Goal: Information Seeking & Learning: Learn about a topic

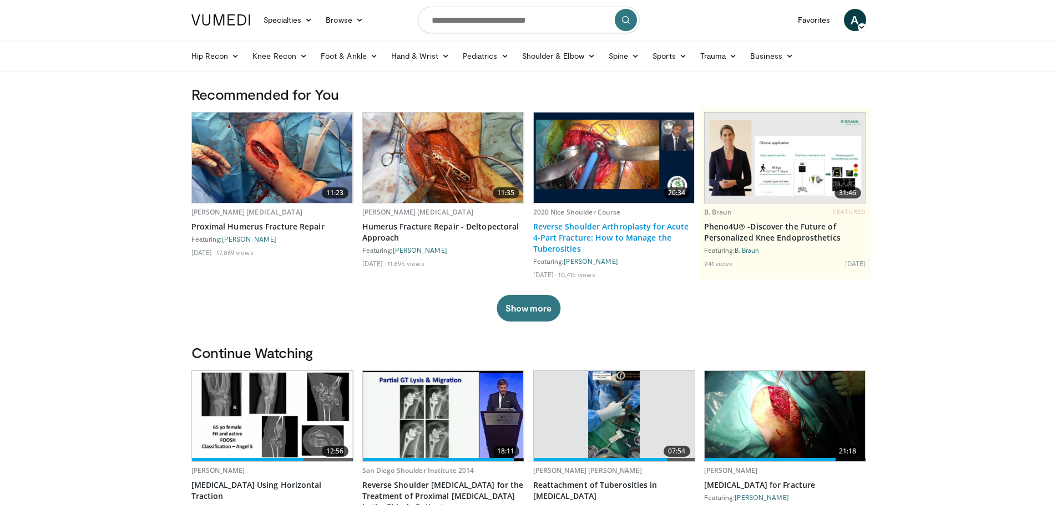
click at [564, 230] on link "Reverse Shoulder Arthroplasty for Acute 4-Part Fracture: How to Manage the Tube…" at bounding box center [614, 237] width 162 height 33
click at [576, 54] on link "Shoulder & Elbow" at bounding box center [558, 56] width 87 height 22
click at [499, 98] on link "Shoulder" at bounding box center [535, 100] width 132 height 18
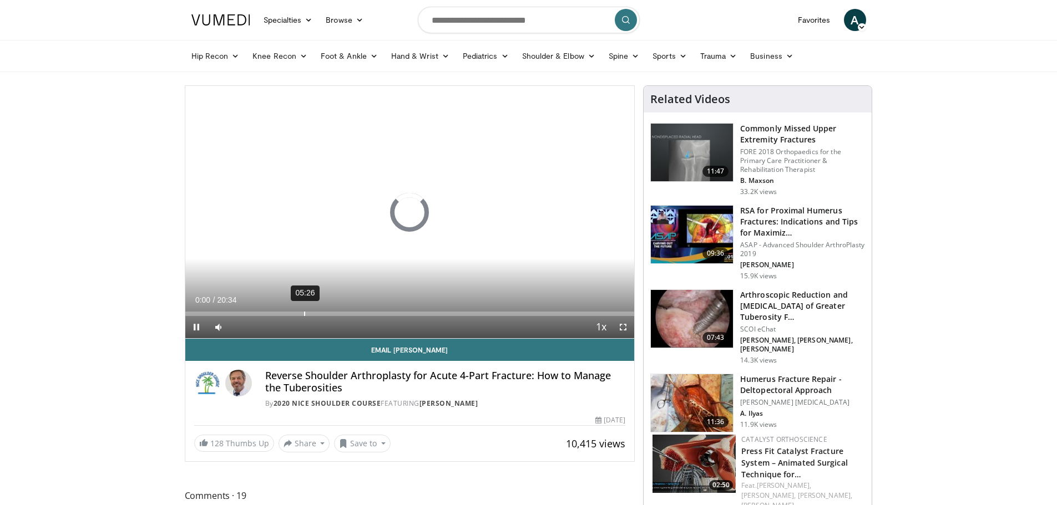
click at [304, 315] on div "05:26" at bounding box center [304, 314] width 1 height 4
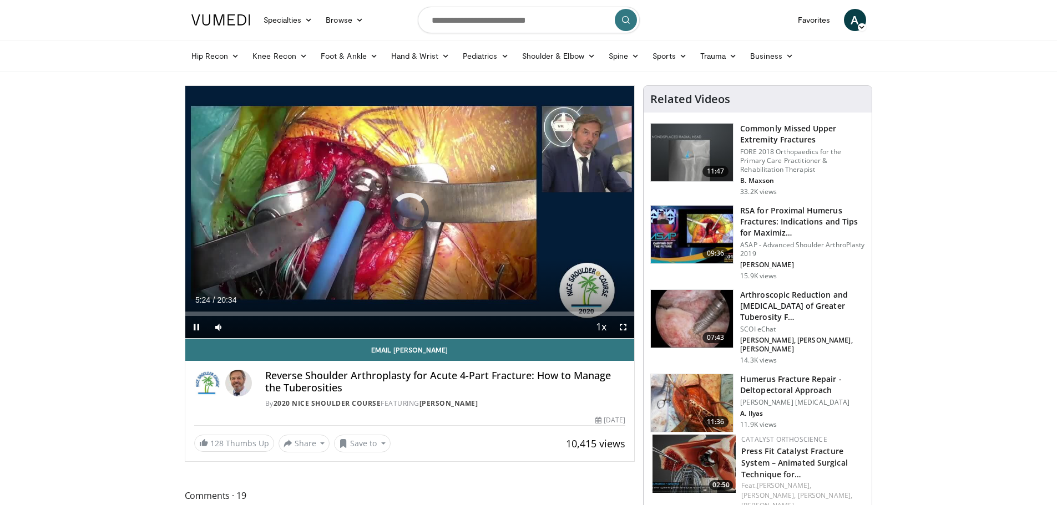
click at [336, 317] on div "Current Time 5:24 / Duration 20:34 Pause Skip Backward Skip Forward Mute Loaded…" at bounding box center [409, 327] width 449 height 22
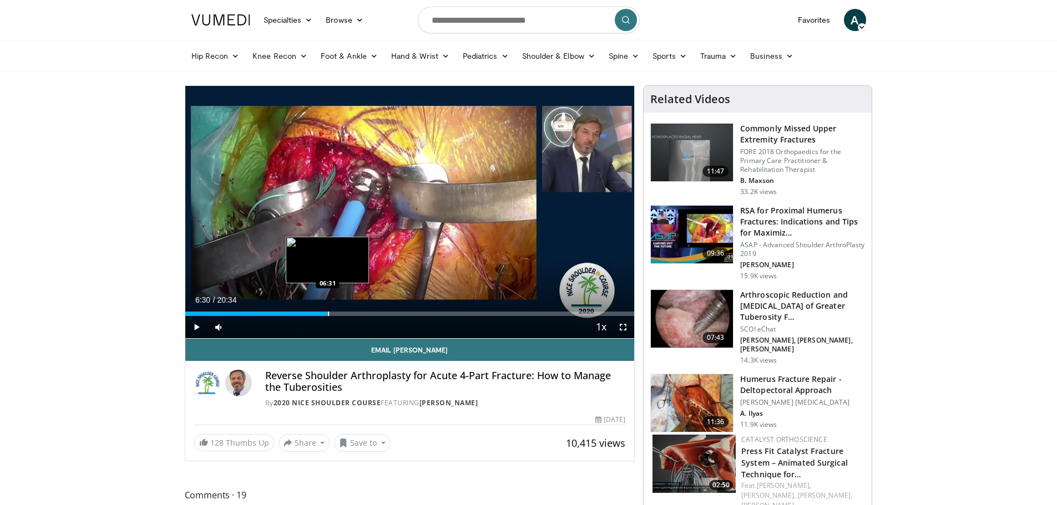
click at [328, 313] on div "Progress Bar" at bounding box center [328, 314] width 1 height 4
click at [346, 315] on div "Progress Bar" at bounding box center [346, 314] width 1 height 4
click at [364, 313] on div "Progress Bar" at bounding box center [364, 314] width 1 height 4
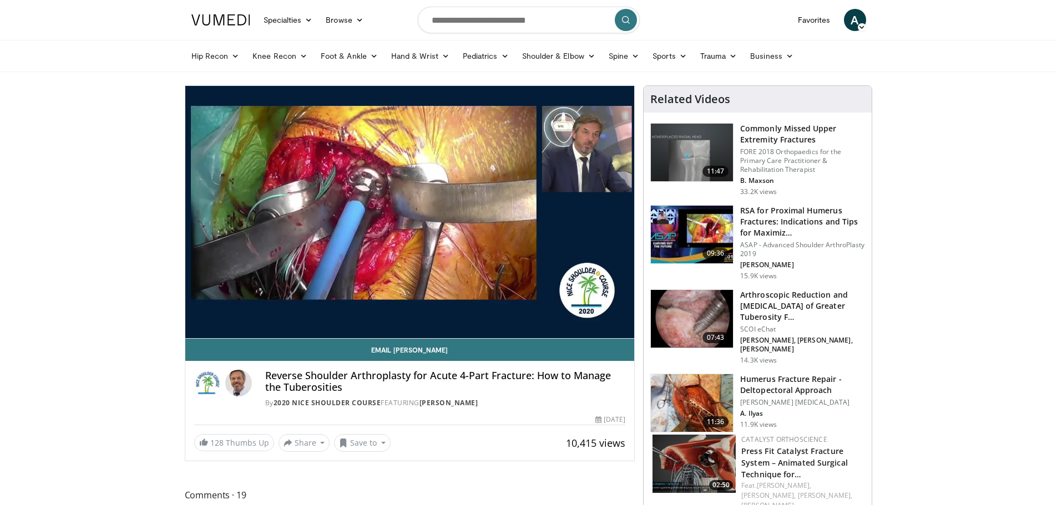
click at [383, 315] on div "10 seconds Tap to unmute" at bounding box center [409, 212] width 449 height 252
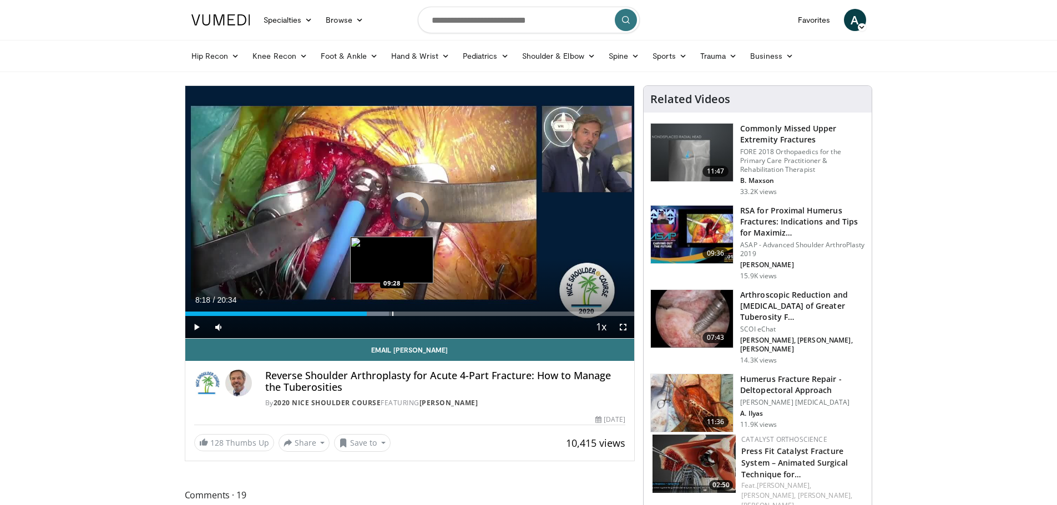
click at [392, 315] on div "Progress Bar" at bounding box center [392, 314] width 1 height 4
click at [201, 328] on span "Video Player" at bounding box center [196, 327] width 22 height 22
click at [404, 313] on div "Loaded : 51.05% 09:28 10:06" at bounding box center [409, 314] width 449 height 4
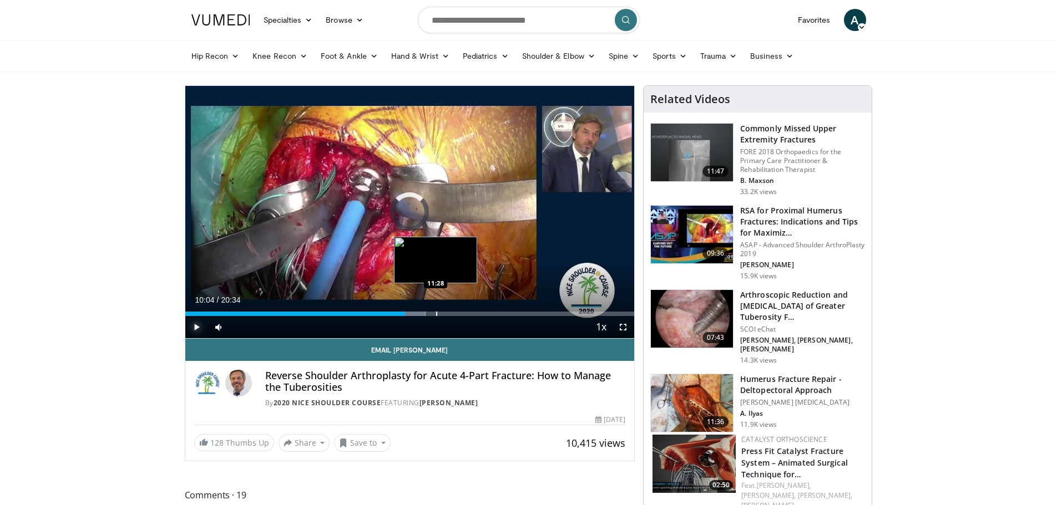
click at [436, 315] on div "Progress Bar" at bounding box center [436, 314] width 1 height 4
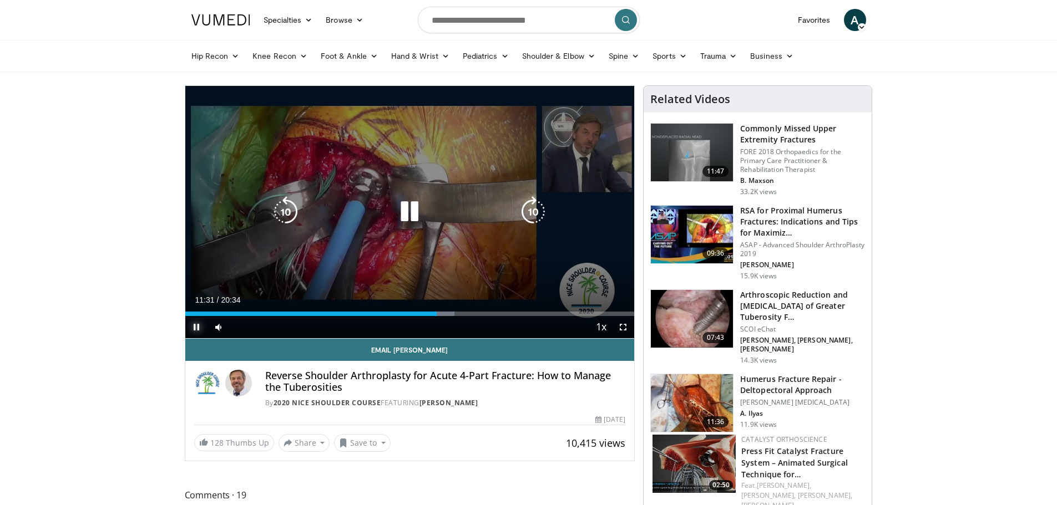
click at [0, 0] on div "Progress Bar" at bounding box center [0, 0] width 0 height 0
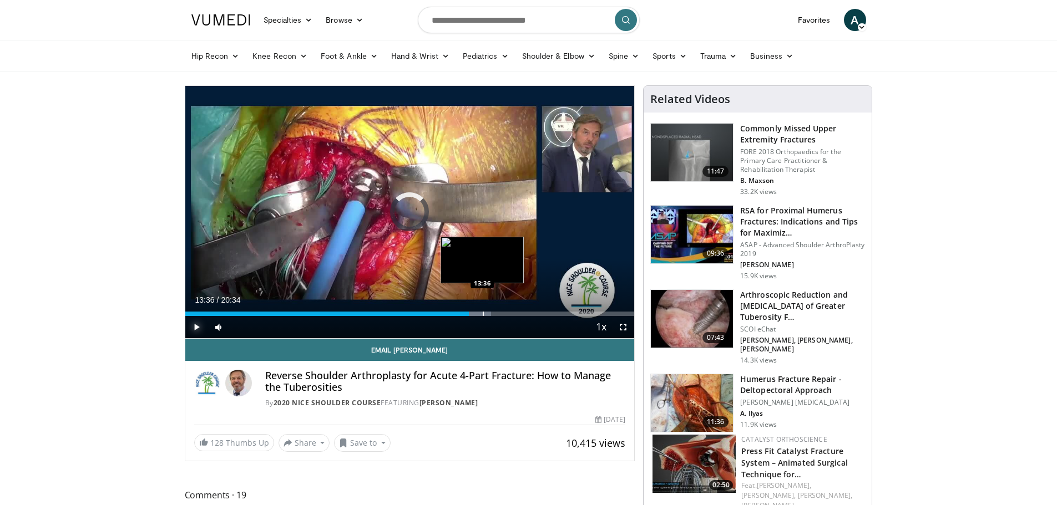
click at [483, 315] on div "Progress Bar" at bounding box center [483, 314] width 1 height 4
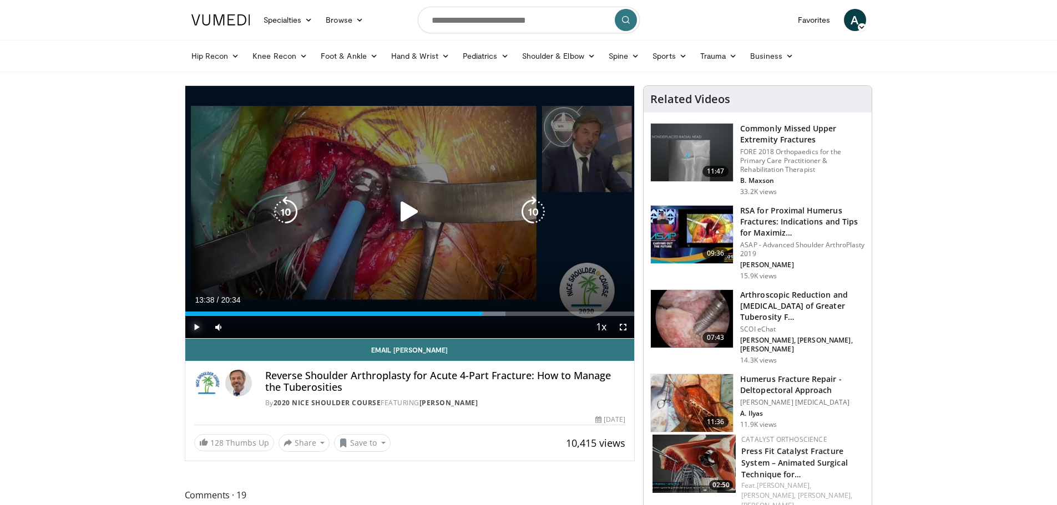
click at [495, 312] on div "Progress Bar" at bounding box center [488, 314] width 33 height 4
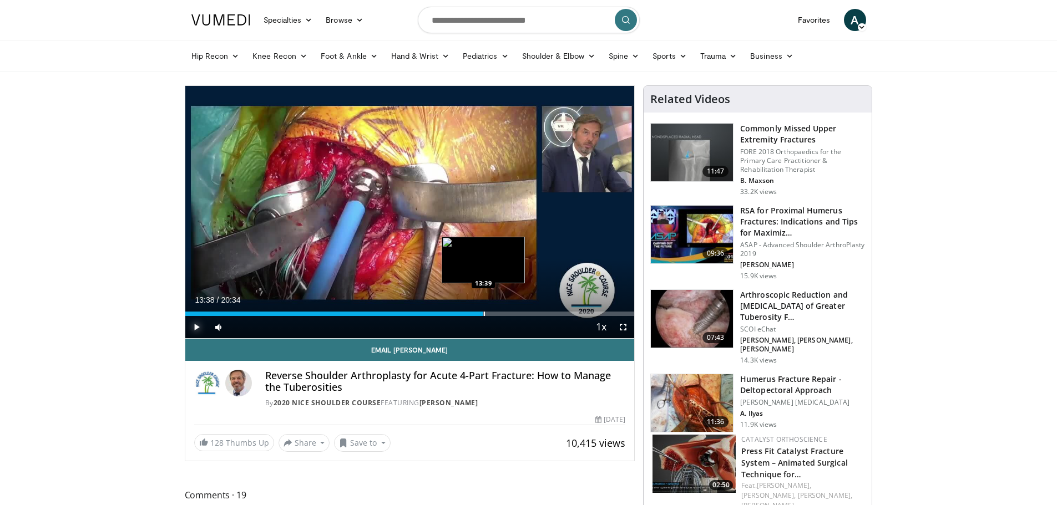
click at [483, 313] on div "13:38" at bounding box center [334, 314] width 298 height 4
click at [518, 313] on div "Progress Bar" at bounding box center [518, 314] width 1 height 4
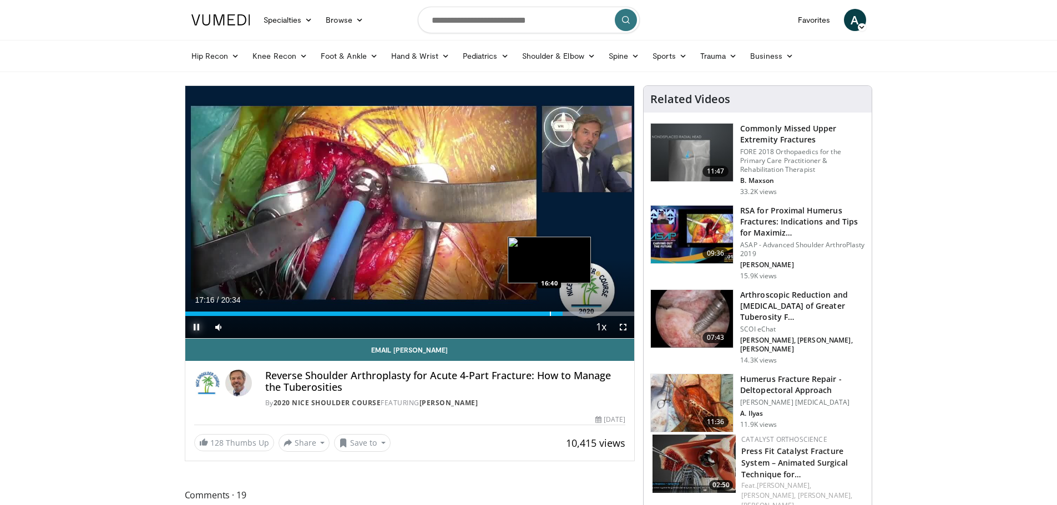
click at [550, 314] on div "Progress Bar" at bounding box center [550, 314] width 1 height 4
click at [252, 327] on div "61%" at bounding box center [248, 327] width 32 height 4
click at [258, 326] on div "81%" at bounding box center [248, 327] width 32 height 4
click at [574, 313] on div "Progress Bar" at bounding box center [574, 314] width 1 height 4
click at [586, 316] on div "Current Time 17:46 / Duration 20:34 Pause Skip Backward Skip Forward Mute 81% L…" at bounding box center [409, 327] width 449 height 22
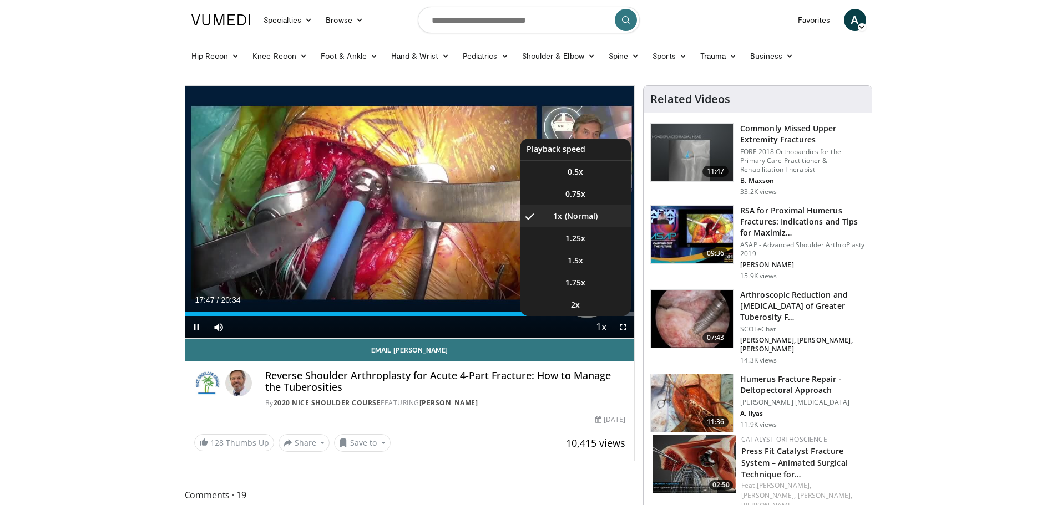
click at [595, 317] on span "Video Player" at bounding box center [601, 328] width 16 height 22
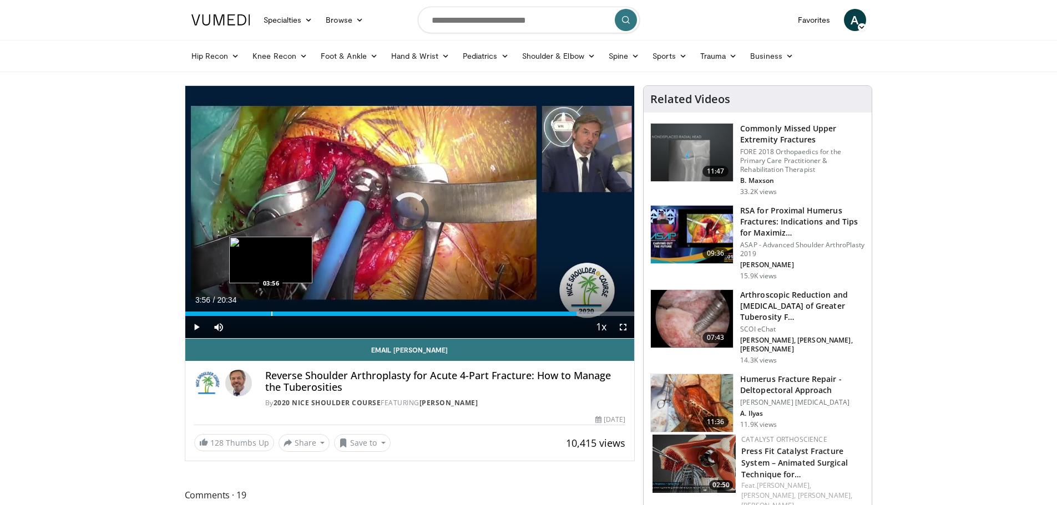
click at [271, 307] on div "Loaded : 92.38% 03:56 03:56" at bounding box center [409, 311] width 449 height 11
click at [257, 312] on div "Progress Bar" at bounding box center [257, 314] width 1 height 4
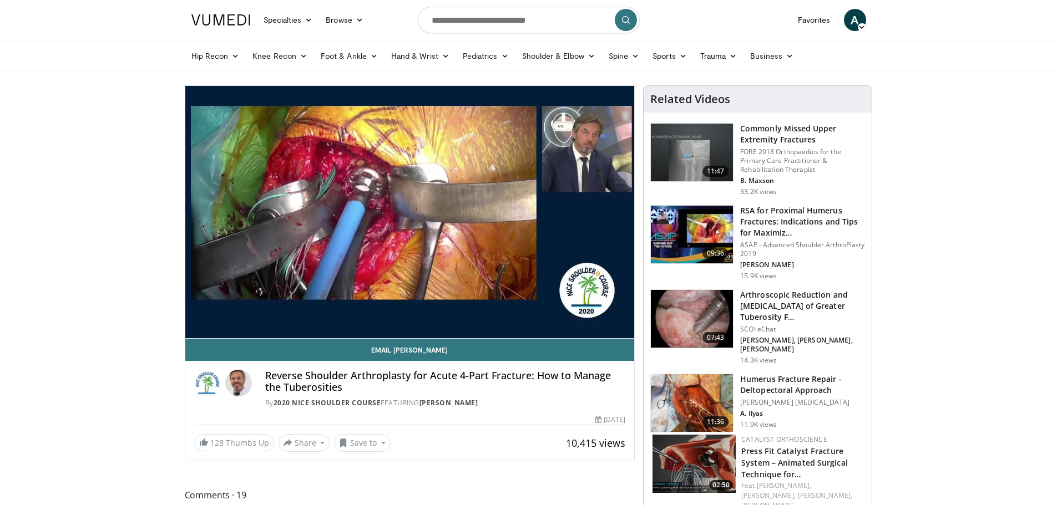
click at [236, 313] on div "10 seconds Tap to unmute" at bounding box center [409, 212] width 449 height 252
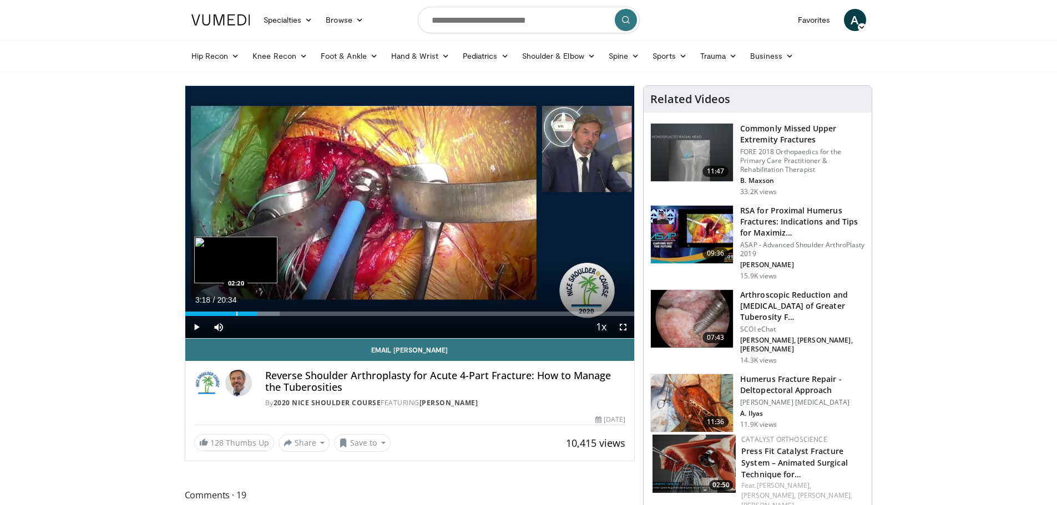
click at [236, 316] on div "Progress Bar" at bounding box center [236, 314] width 1 height 4
click at [200, 325] on span "Video Player" at bounding box center [196, 327] width 22 height 22
click at [223, 312] on div "Progress Bar" at bounding box center [223, 314] width 1 height 4
drag, startPoint x: 258, startPoint y: 328, endPoint x: 273, endPoint y: 327, distance: 15.0
click at [273, 327] on div "Mute 100%" at bounding box center [246, 327] width 78 height 22
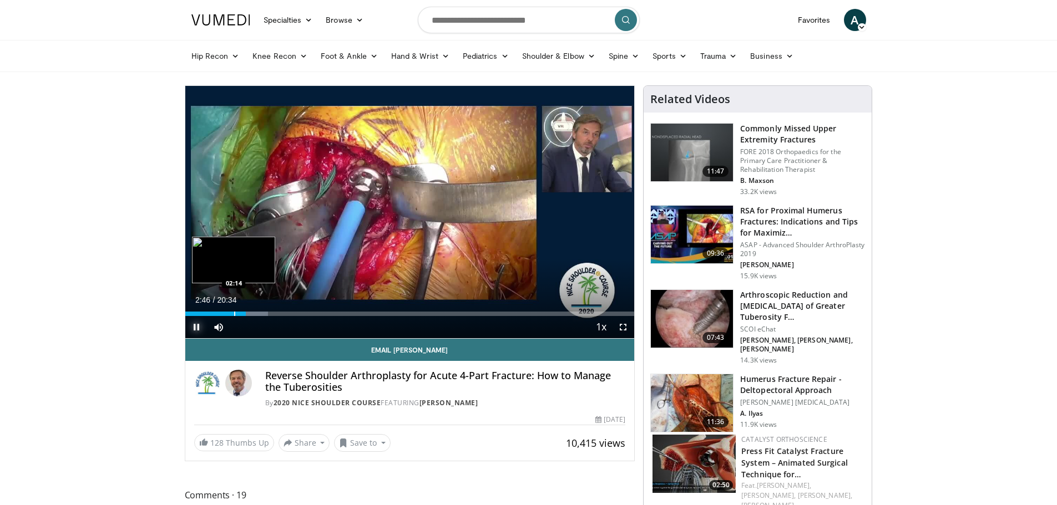
click at [234, 312] on div "Progress Bar" at bounding box center [234, 314] width 1 height 4
click at [226, 313] on div "Progress Bar" at bounding box center [226, 314] width 1 height 4
click at [241, 315] on div "Progress Bar" at bounding box center [241, 314] width 1 height 4
click at [246, 313] on div "Progress Bar" at bounding box center [246, 314] width 1 height 4
click at [254, 313] on div "Progress Bar" at bounding box center [254, 314] width 1 height 4
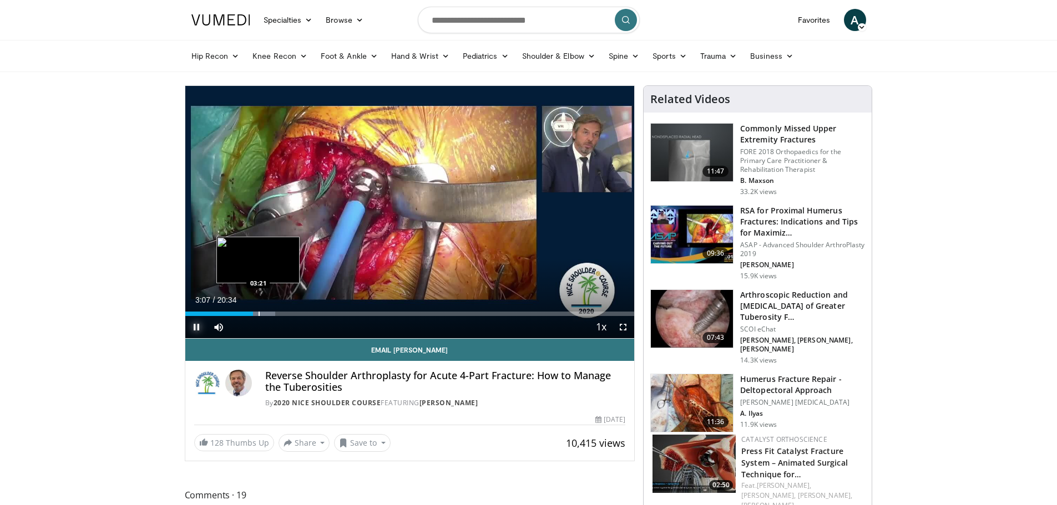
click at [259, 313] on div "Progress Bar" at bounding box center [259, 314] width 1 height 4
click at [267, 313] on div "Progress Bar" at bounding box center [267, 314] width 1 height 4
click at [278, 312] on div "Progress Bar" at bounding box center [278, 314] width 1 height 4
click at [265, 315] on div "Progress Bar" at bounding box center [265, 314] width 1 height 4
click at [251, 313] on div "Progress Bar" at bounding box center [251, 314] width 1 height 4
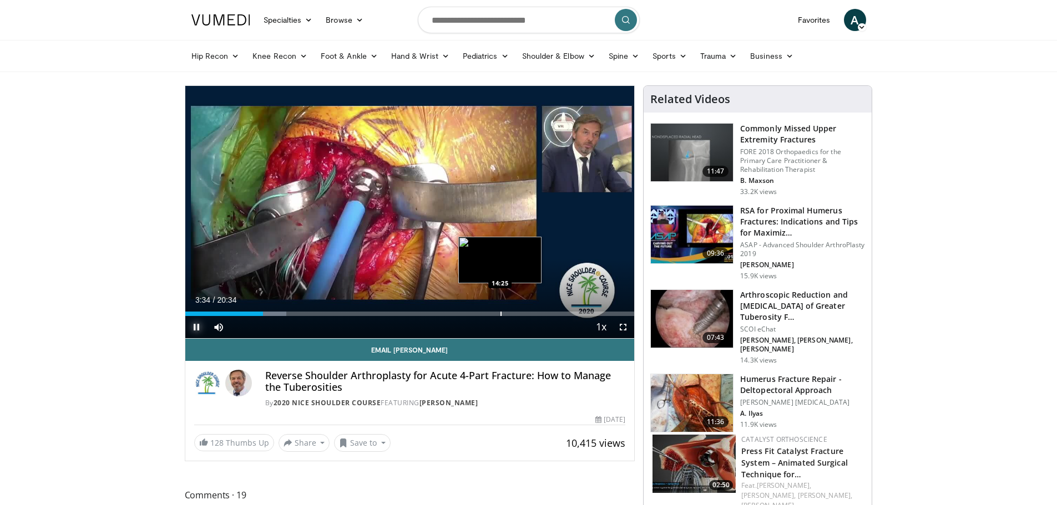
click at [501, 312] on div "Progress Bar" at bounding box center [500, 314] width 1 height 4
click at [521, 312] on div "Progress Bar" at bounding box center [521, 314] width 1 height 4
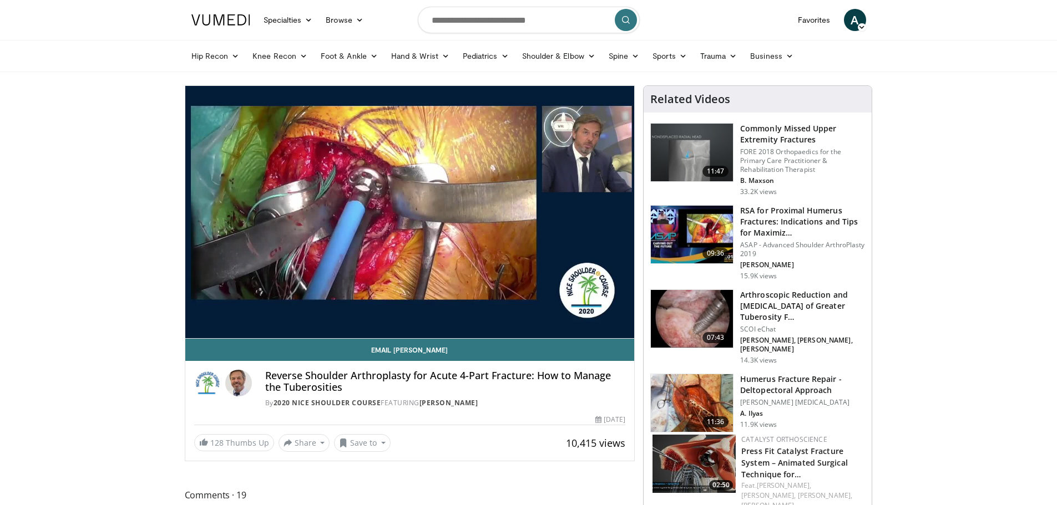
click at [538, 313] on div "10 seconds Tap to unmute" at bounding box center [409, 212] width 449 height 252
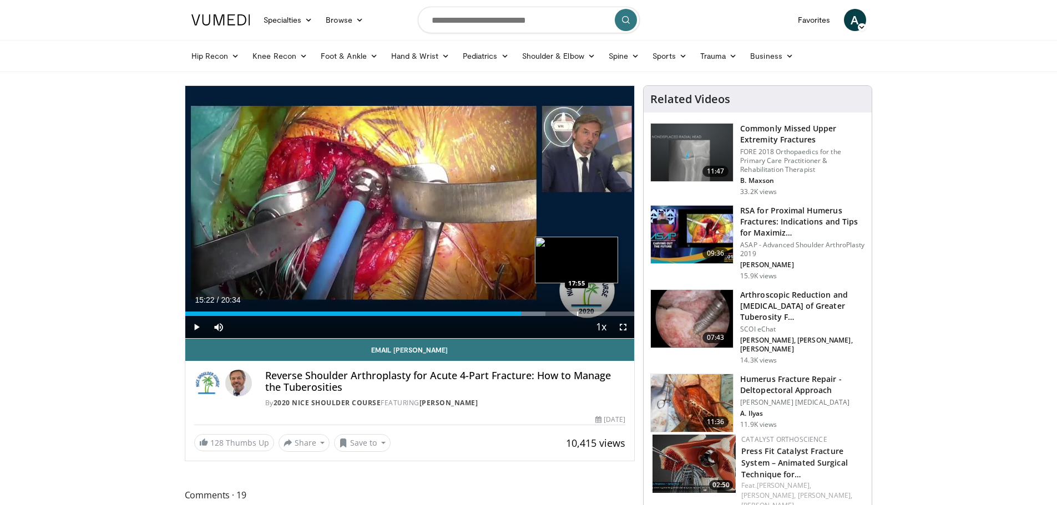
click at [577, 313] on div "Progress Bar" at bounding box center [577, 314] width 1 height 4
click at [591, 313] on div "Progress Bar" at bounding box center [591, 314] width 1 height 4
click at [600, 313] on div "Progress Bar" at bounding box center [600, 314] width 1 height 4
click at [619, 316] on span "Video Player" at bounding box center [623, 327] width 22 height 22
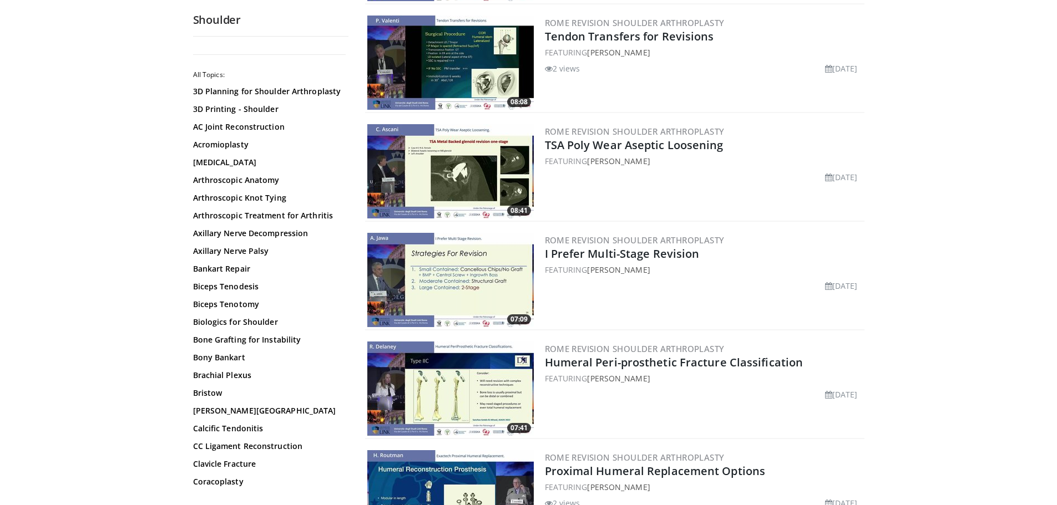
scroll to position [333, 0]
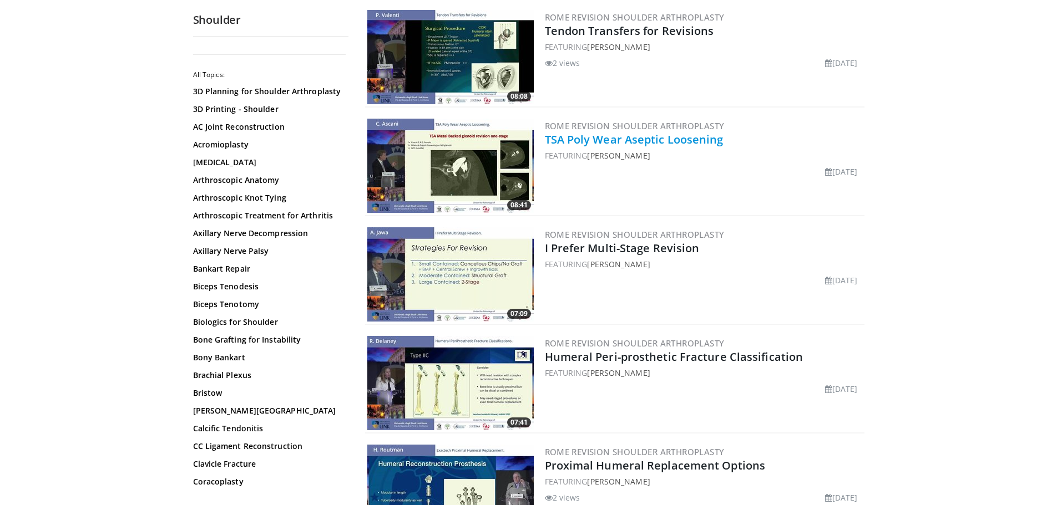
click at [569, 138] on link "TSA Poly Wear Aseptic Loosening" at bounding box center [634, 139] width 179 height 15
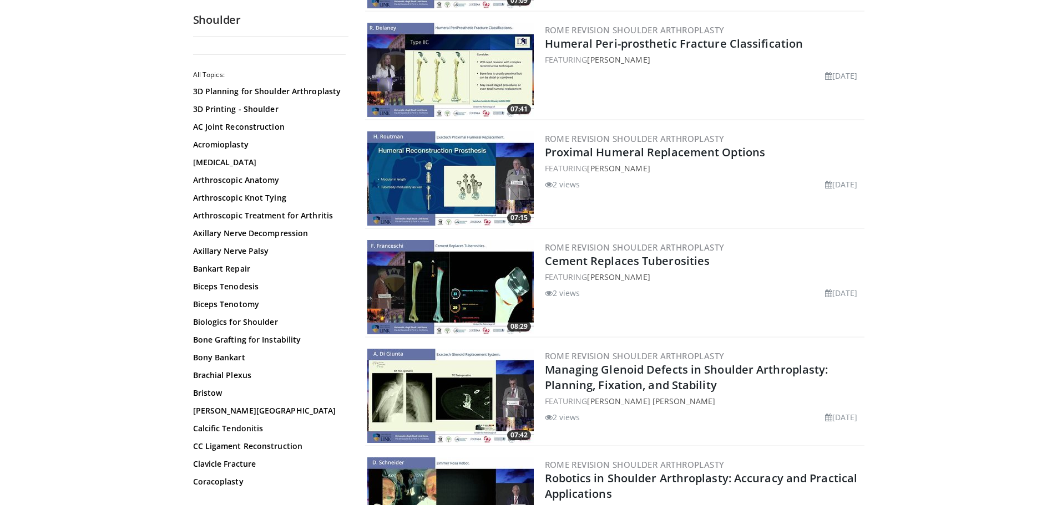
scroll to position [666, 0]
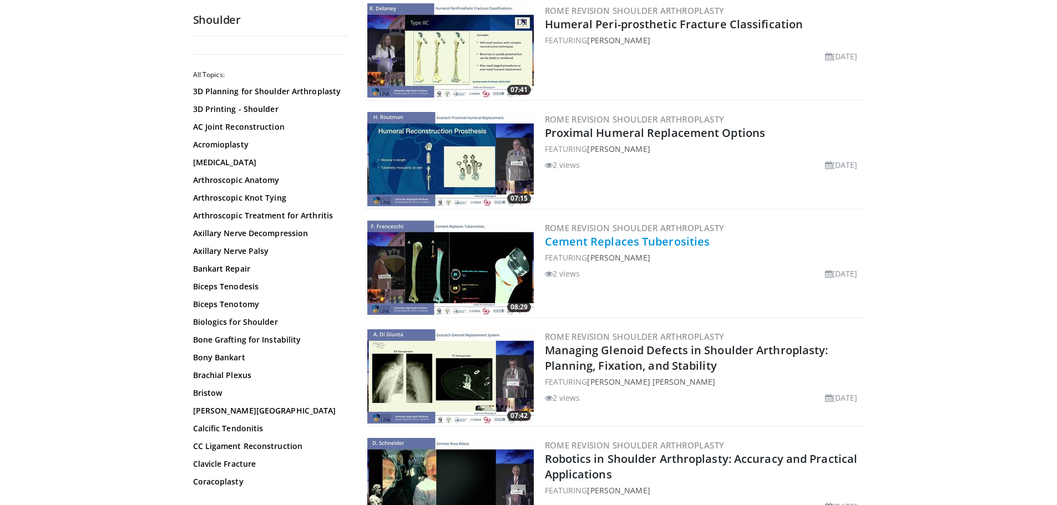
click at [606, 242] on link "Cement Replaces Tuberosities" at bounding box center [627, 241] width 165 height 15
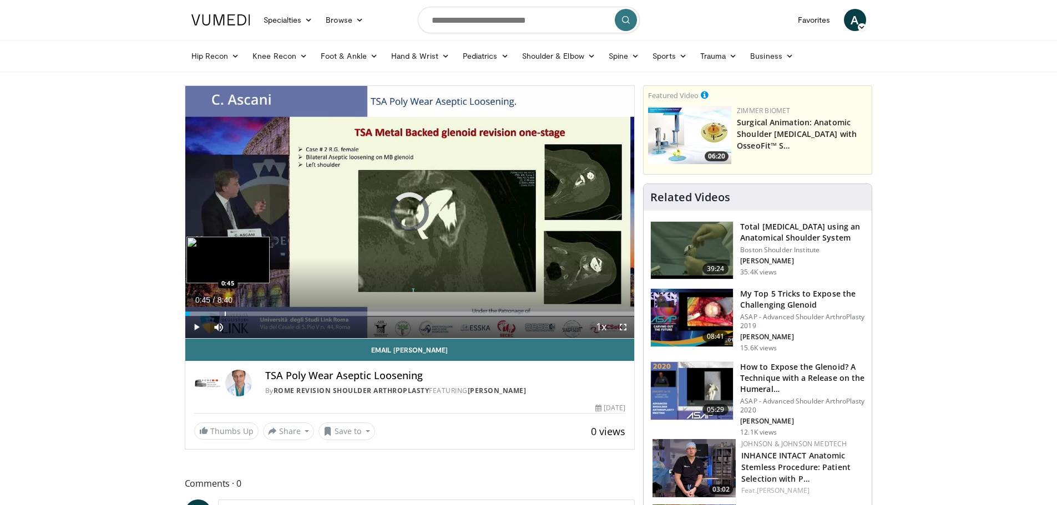
click at [224, 310] on div "Loaded : 7.61% 0:05 0:45" at bounding box center [409, 311] width 449 height 11
click at [256, 313] on div "Progress Bar" at bounding box center [256, 314] width 1 height 4
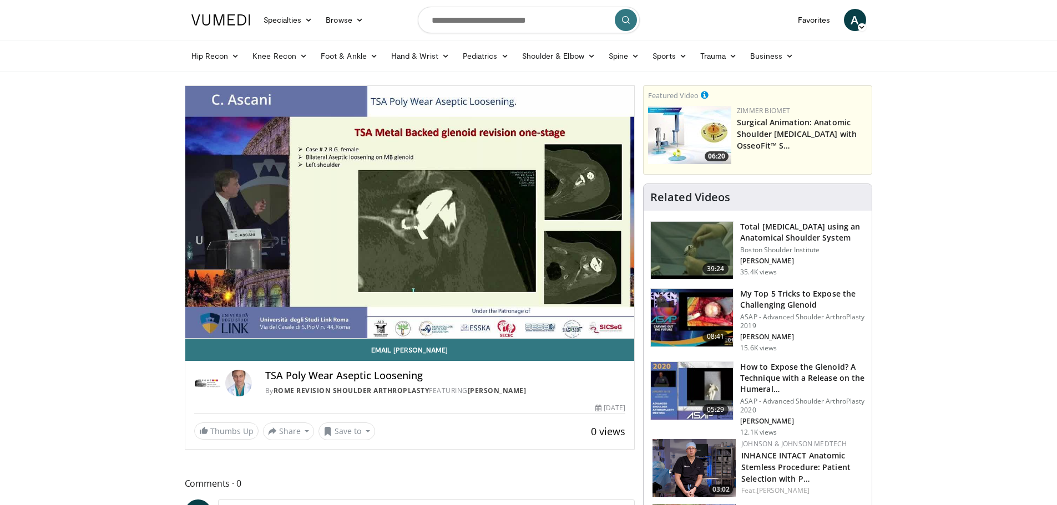
click at [277, 315] on video-js "**********" at bounding box center [409, 212] width 449 height 253
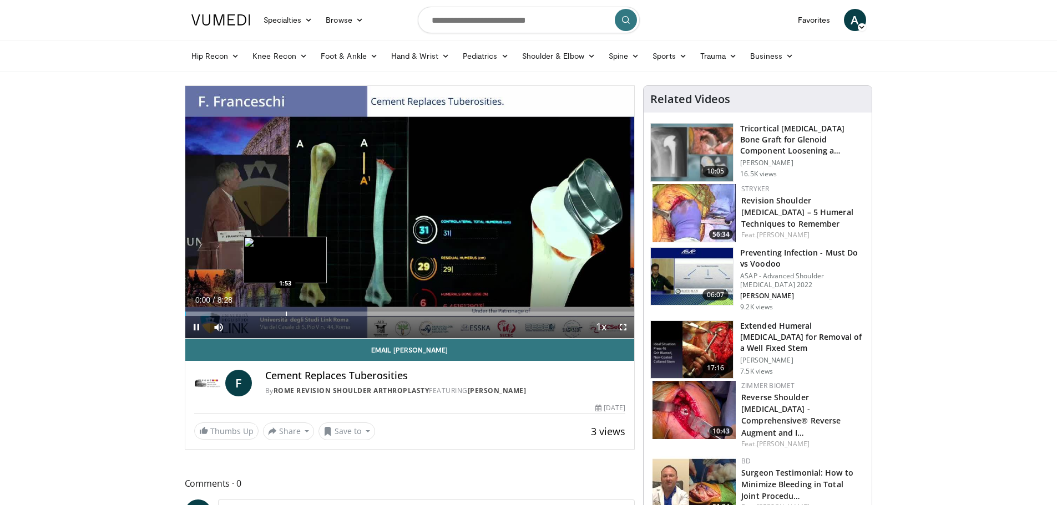
click at [286, 312] on div "Progress Bar" at bounding box center [286, 314] width 1 height 4
click at [321, 312] on div "Progress Bar" at bounding box center [321, 314] width 1 height 4
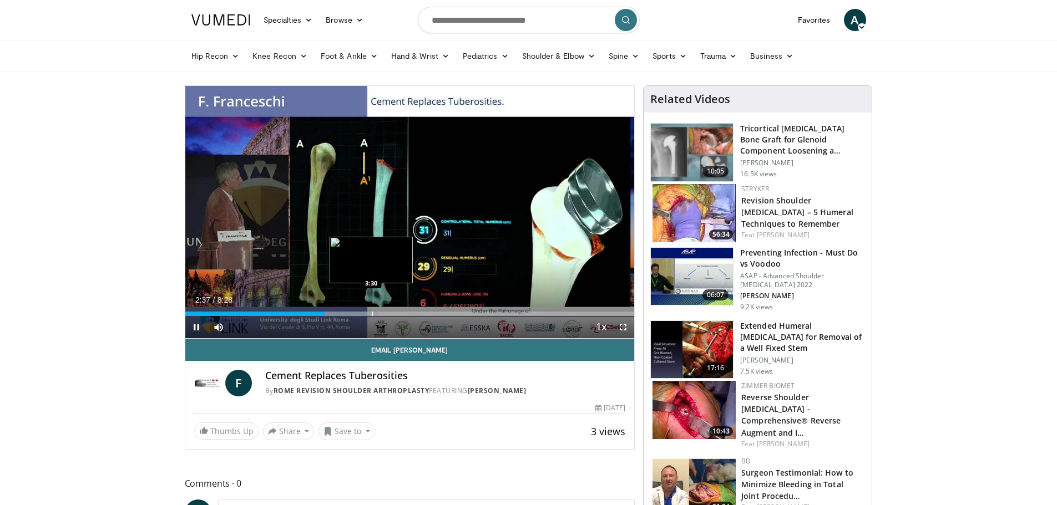
click at [371, 310] on div "Loaded : 42.89% 2:37 3:30" at bounding box center [409, 311] width 449 height 11
click at [398, 316] on div "Progress Bar" at bounding box center [398, 314] width 1 height 4
click at [418, 314] on div "Progress Bar" at bounding box center [414, 314] width 84 height 4
click at [435, 312] on div "Progress Bar" at bounding box center [435, 314] width 1 height 4
click at [455, 312] on div "Progress Bar" at bounding box center [455, 314] width 1 height 4
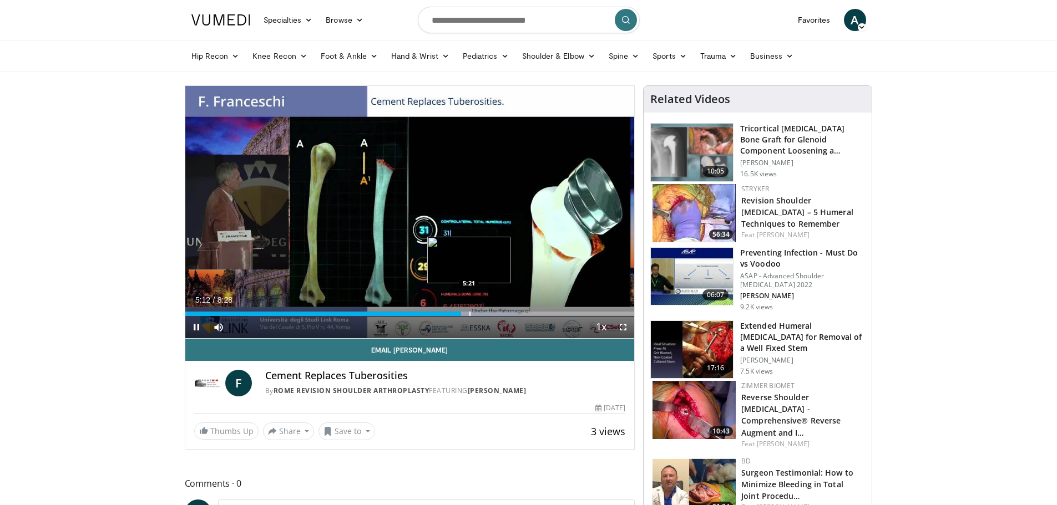
click at [469, 313] on div "Progress Bar" at bounding box center [469, 314] width 1 height 4
click at [482, 314] on div "Progress Bar" at bounding box center [482, 314] width 1 height 4
click at [496, 313] on div "Progress Bar" at bounding box center [496, 314] width 1 height 4
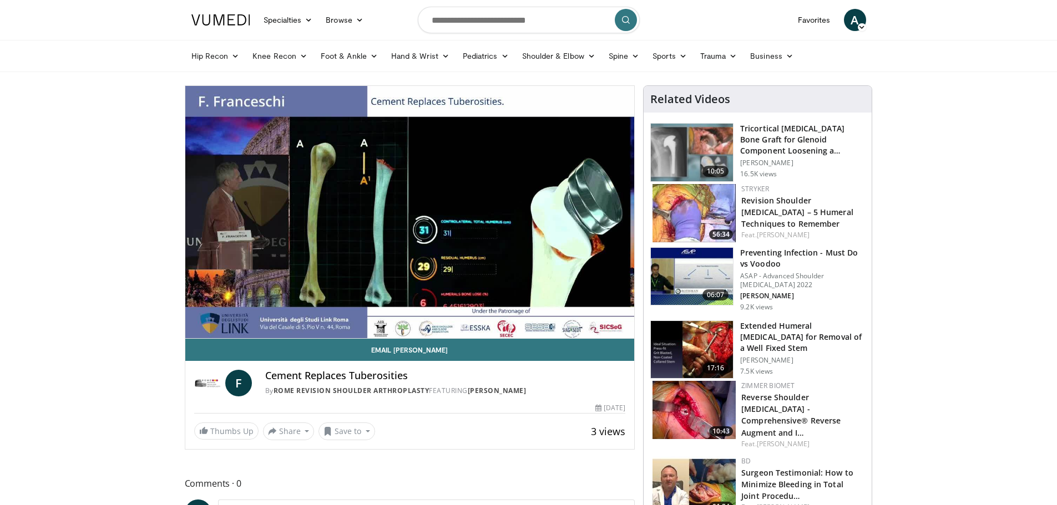
click at [507, 313] on div "10 seconds Tap to unmute" at bounding box center [409, 212] width 449 height 252
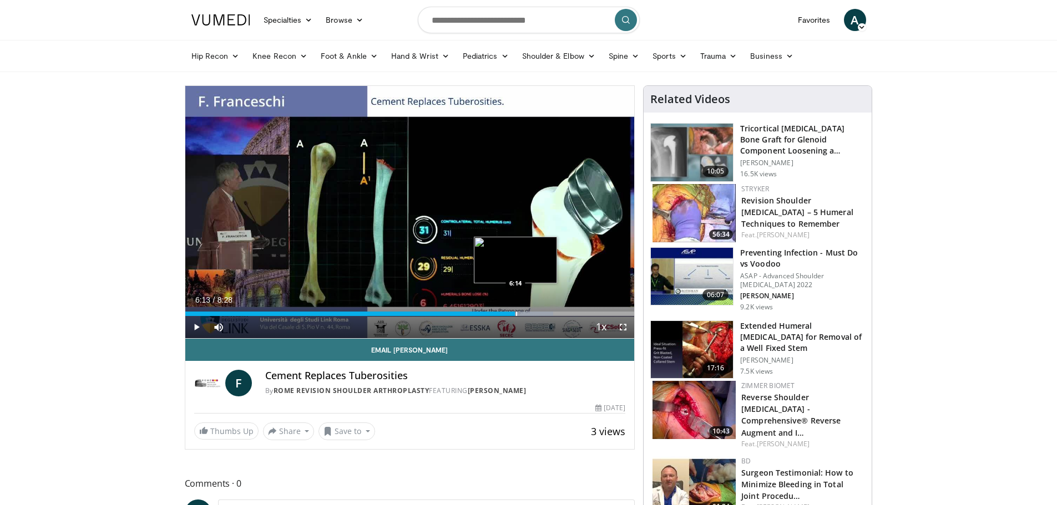
click at [516, 313] on div "Progress Bar" at bounding box center [516, 314] width 1 height 4
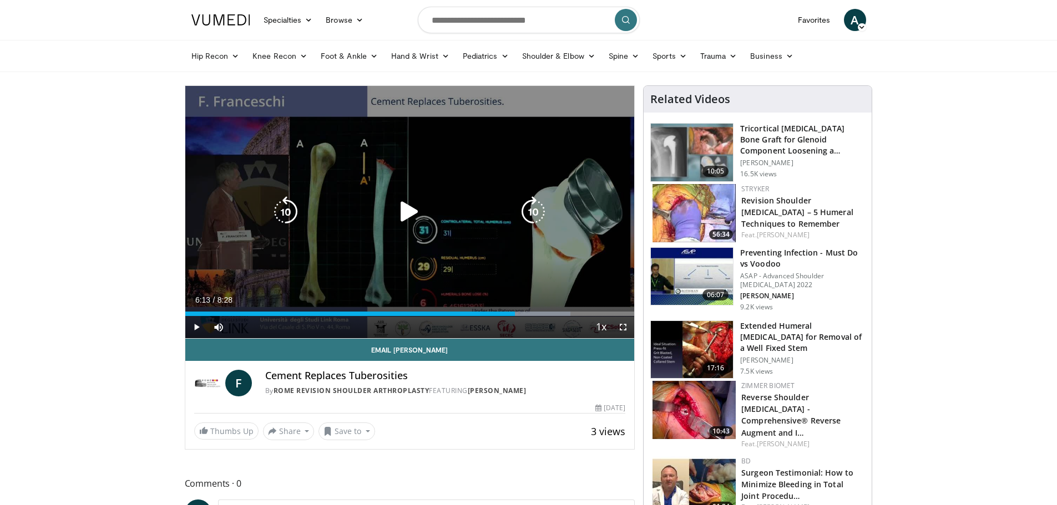
click at [401, 221] on icon "Video Player" at bounding box center [409, 211] width 31 height 31
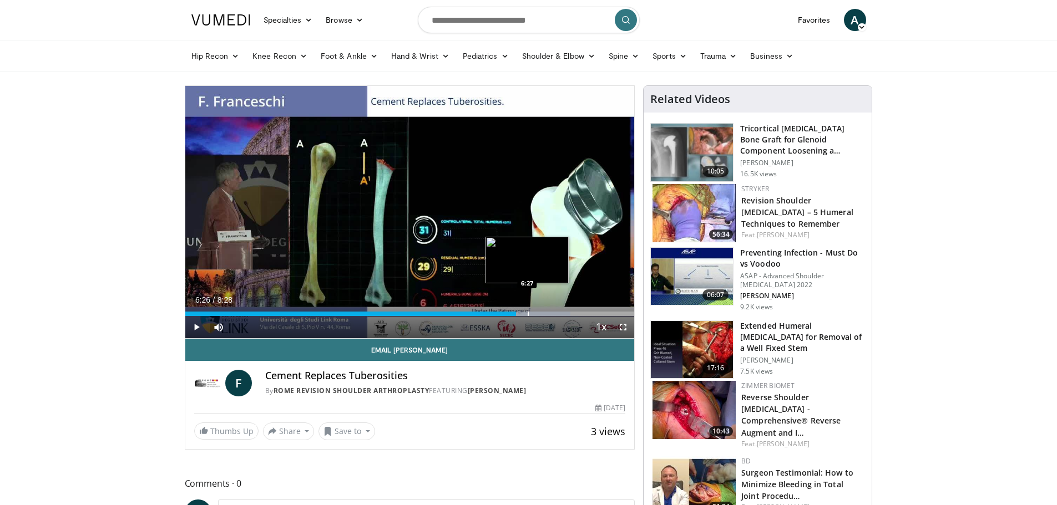
click at [528, 315] on div "Progress Bar" at bounding box center [528, 314] width 1 height 4
click at [539, 313] on div "Progress Bar" at bounding box center [539, 314] width 1 height 4
click at [548, 312] on div "Progress Bar" at bounding box center [548, 314] width 1 height 4
click at [554, 312] on div "Progress Bar" at bounding box center [554, 314] width 1 height 4
click at [565, 312] on div "Progress Bar" at bounding box center [565, 314] width 1 height 4
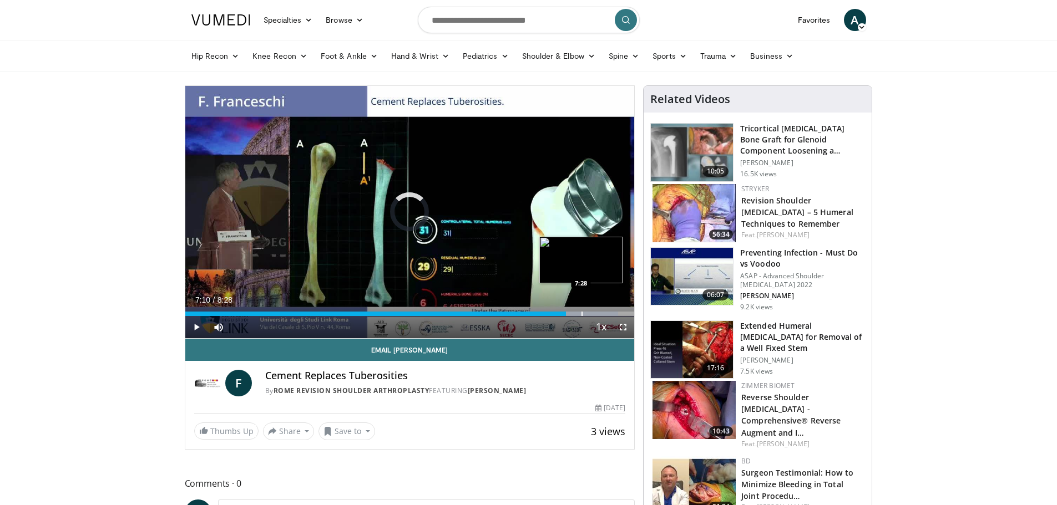
click at [581, 312] on div "Progress Bar" at bounding box center [581, 314] width 1 height 4
click at [590, 313] on div "Progress Bar" at bounding box center [590, 314] width 1 height 4
click at [601, 313] on div "Progress Bar" at bounding box center [601, 314] width 1 height 4
click at [611, 313] on div "Progress Bar" at bounding box center [611, 314] width 1 height 4
click at [624, 314] on div "Progress Bar" at bounding box center [624, 314] width 1 height 4
